Goal: Communication & Community: Answer question/provide support

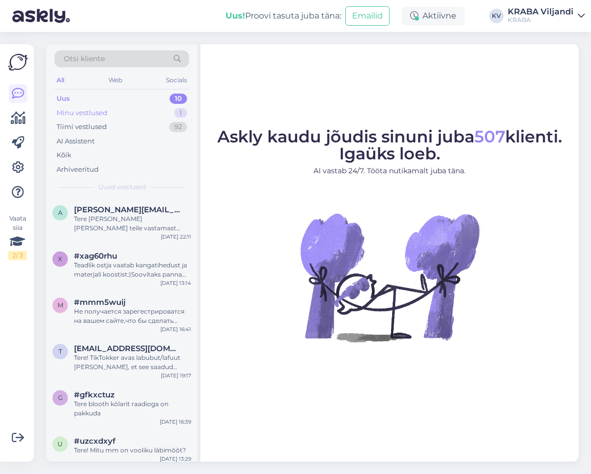
click at [81, 112] on div "Minu vestlused" at bounding box center [82, 113] width 51 height 10
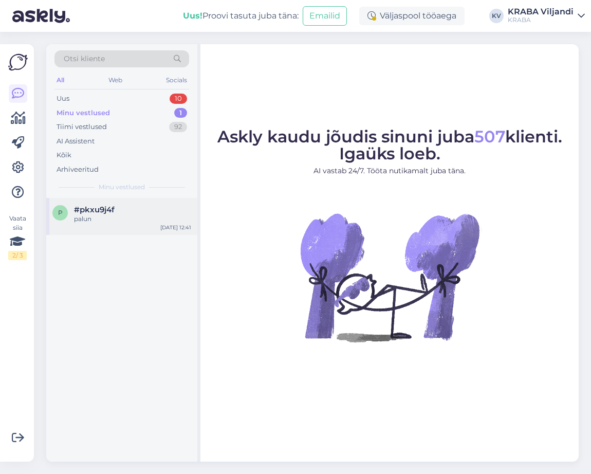
click at [117, 203] on div "p #pkxu9j4f palun [DATE] 12:41" at bounding box center [121, 216] width 151 height 37
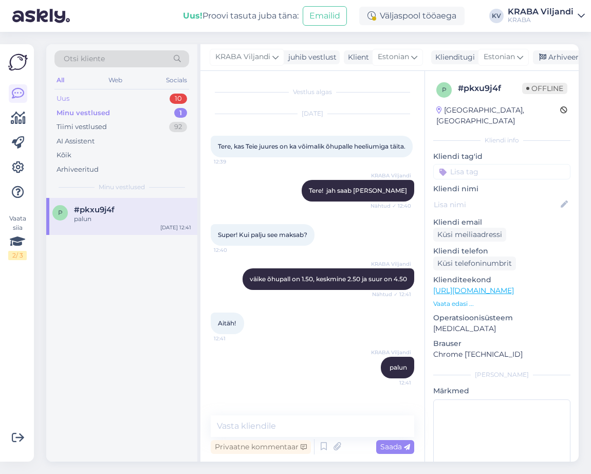
click at [117, 96] on div "Uus 10" at bounding box center [122, 99] width 135 height 14
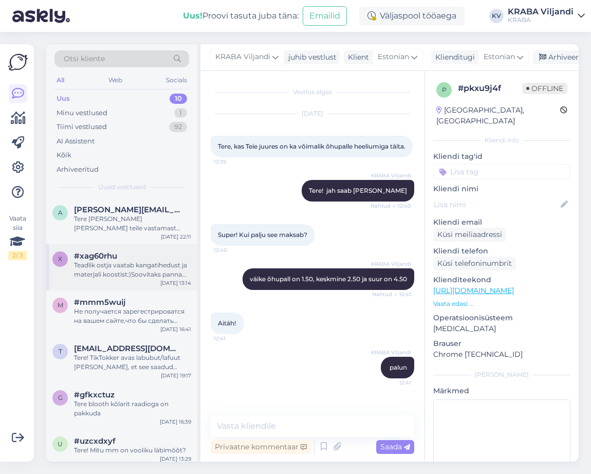
click at [179, 268] on div "Teadlik ostja vaatab kangatihedust ja materjali koostist:)Soovitaks panna täpse…" at bounding box center [132, 270] width 117 height 19
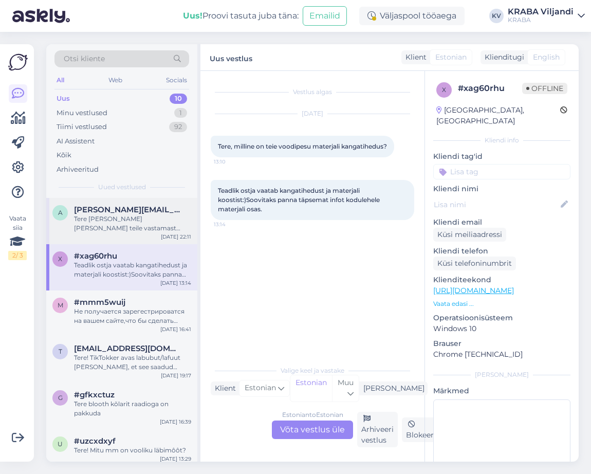
click at [156, 213] on span "[PERSON_NAME][EMAIL_ADDRESS][DOMAIN_NAME]" at bounding box center [127, 209] width 107 height 9
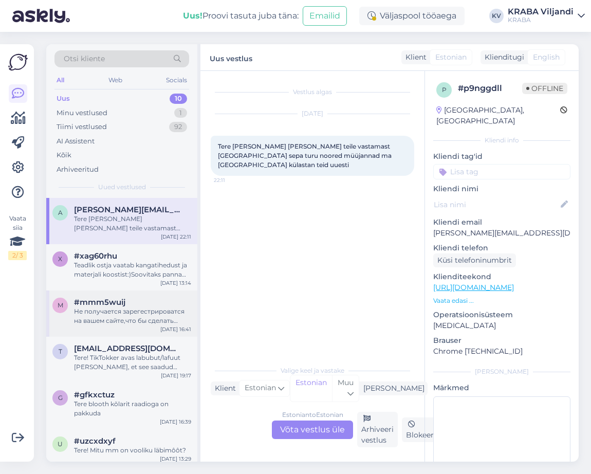
click at [104, 316] on div "Не получается зарегестрироватся на вашем сайте,что бы сделать заказ" at bounding box center [132, 316] width 117 height 19
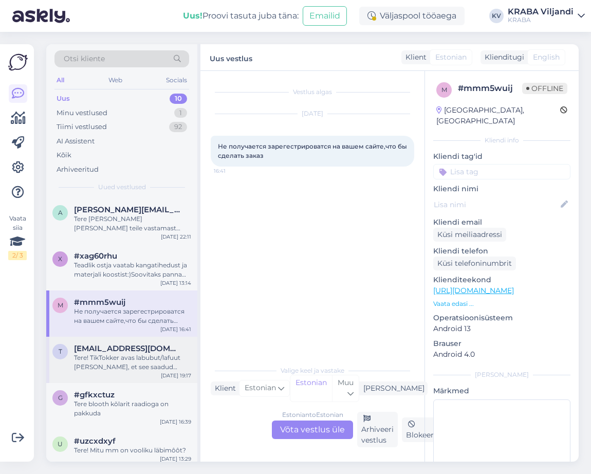
click at [129, 343] on div "t [EMAIL_ADDRESS][DOMAIN_NAME] Tere! TikTokker avas labubut/lafuut [PERSON_NAME…" at bounding box center [121, 360] width 151 height 46
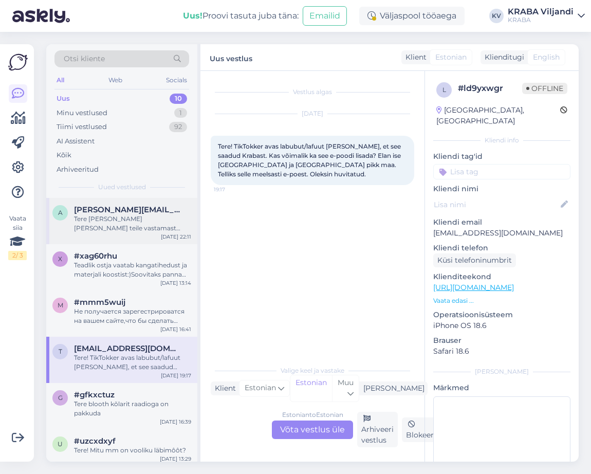
drag, startPoint x: 139, startPoint y: 222, endPoint x: 173, endPoint y: 215, distance: 35.1
click at [141, 221] on div "Tere [PERSON_NAME] [PERSON_NAME] teile vastamast [GEOGRAPHIC_DATA] sepa turu no…" at bounding box center [132, 223] width 117 height 19
